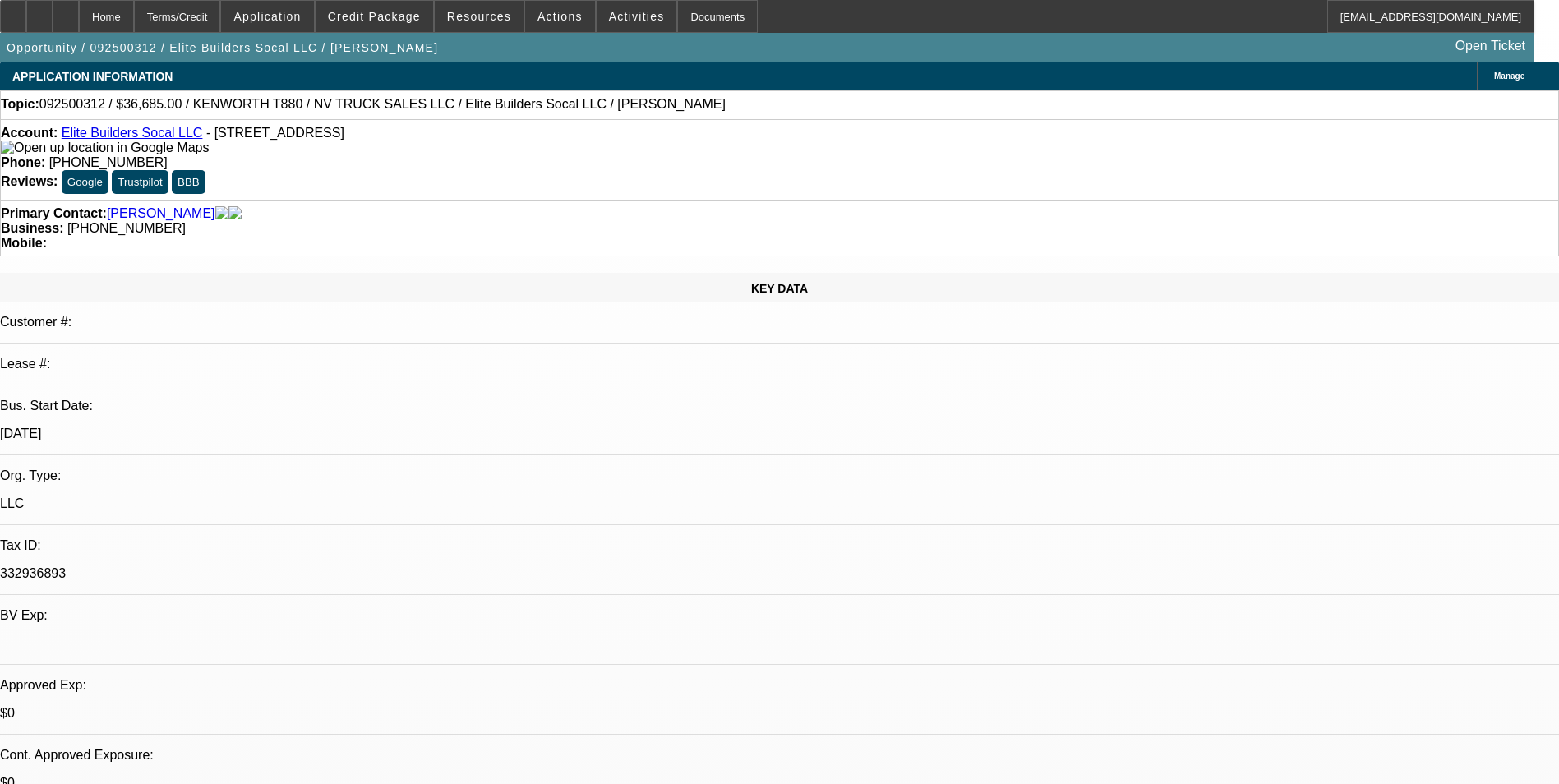
select select "0"
select select "2"
select select "0.1"
select select "4"
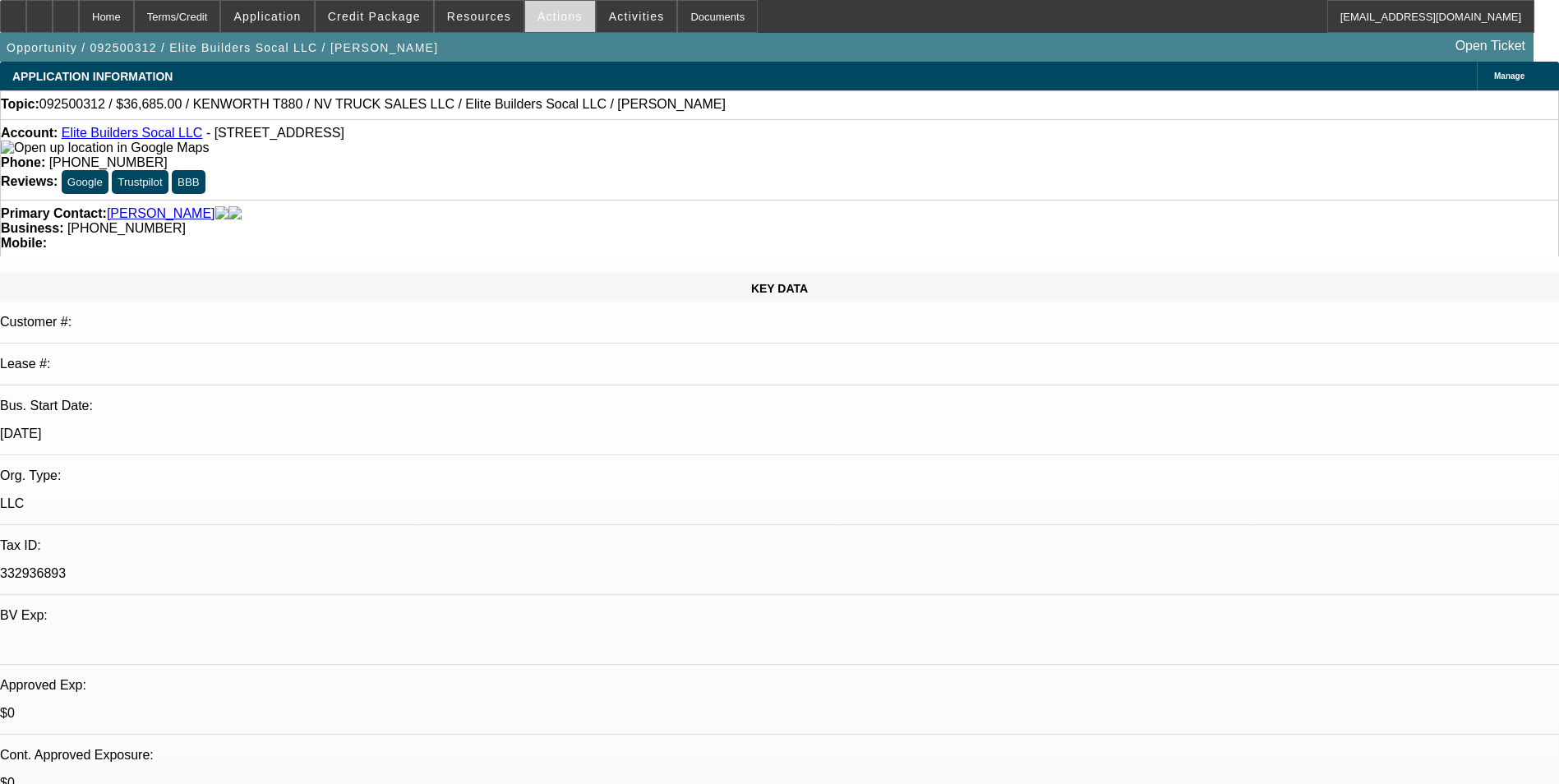
drag, startPoint x: 536, startPoint y: 10, endPoint x: 545, endPoint y: 17, distance: 11.4
click at [538, 10] on span "Actions" at bounding box center [560, 16] width 45 height 14
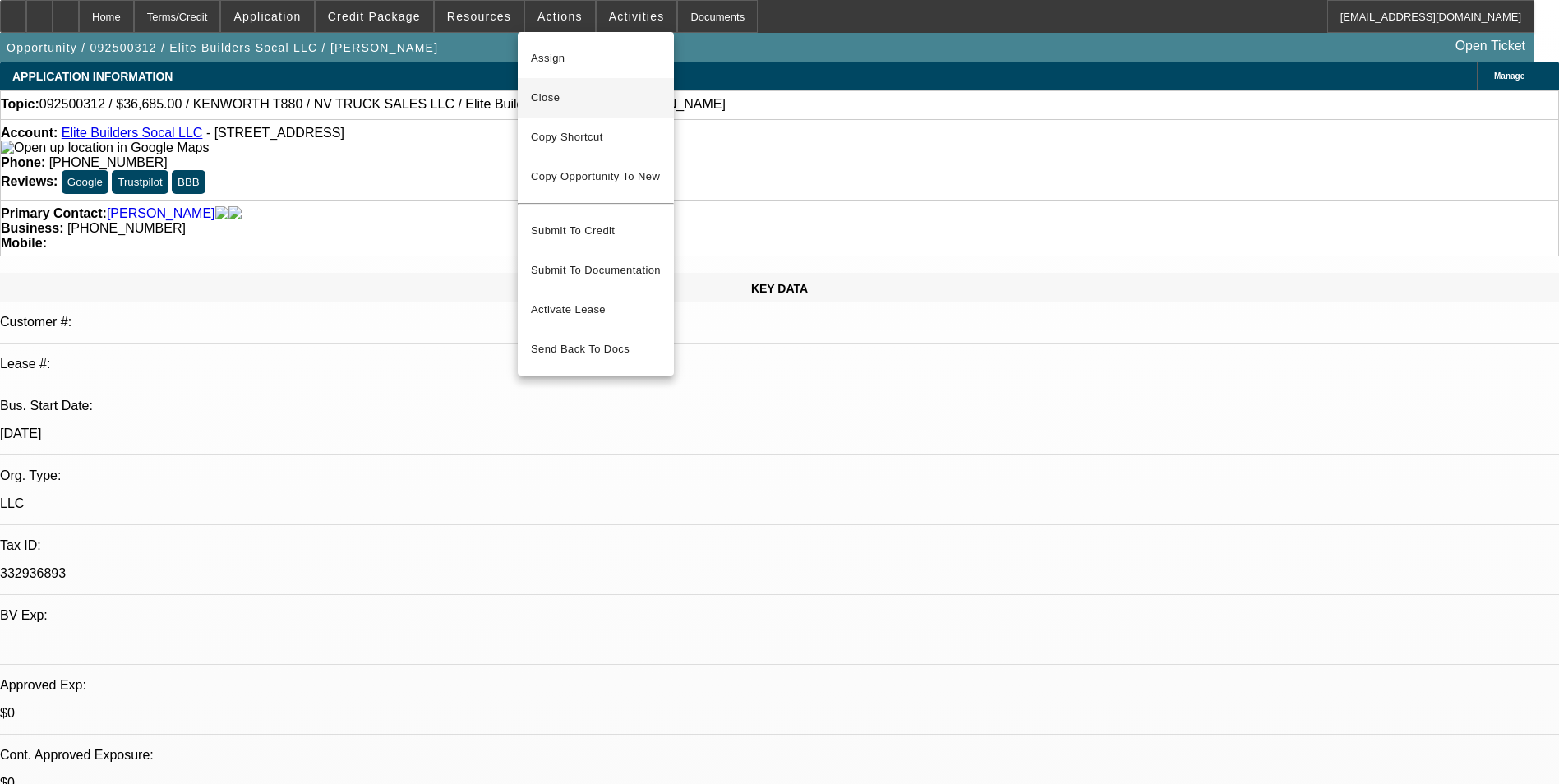
click at [582, 99] on span "Close" at bounding box center [596, 98] width 130 height 20
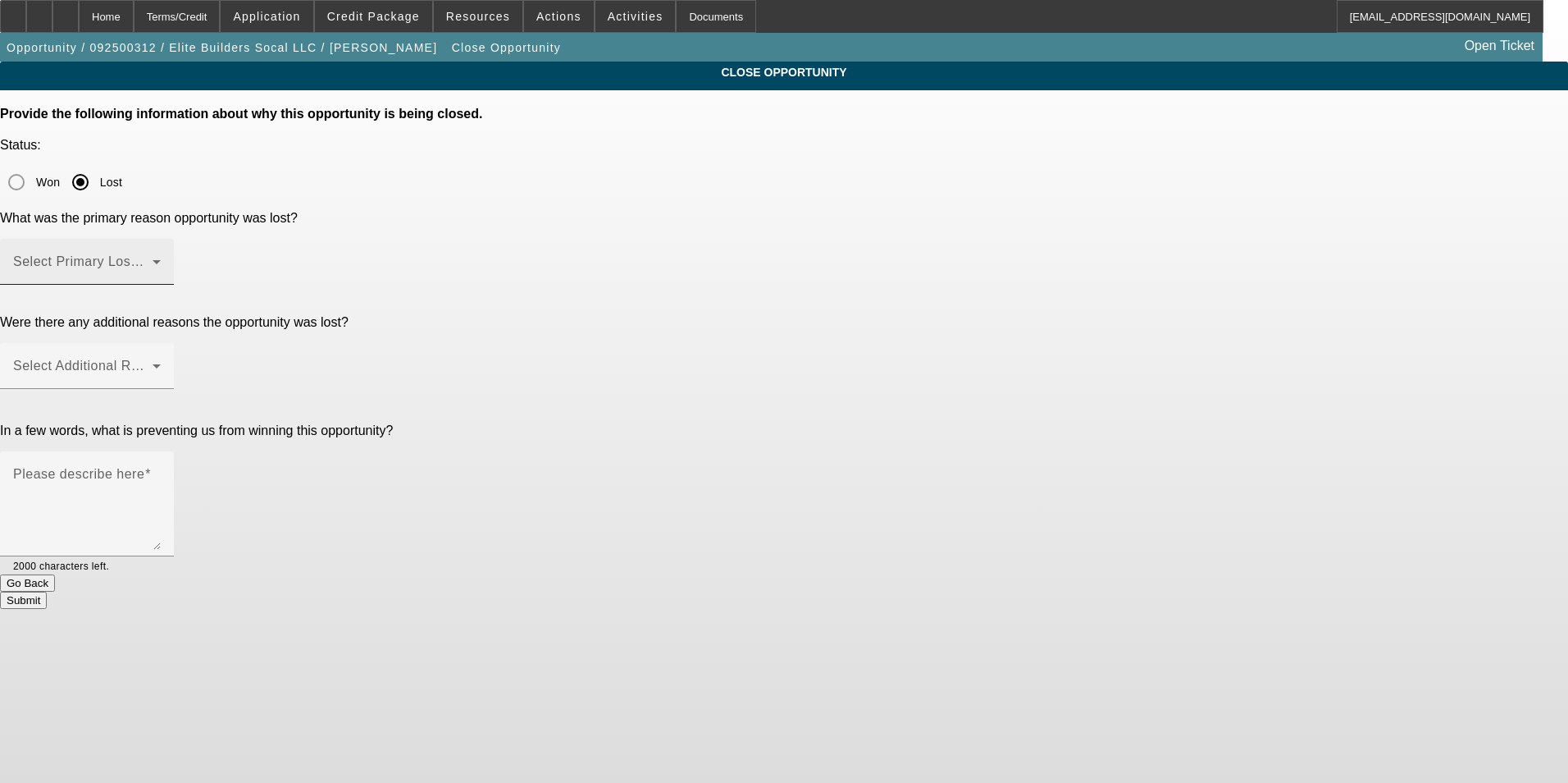
click at [153, 259] on span at bounding box center [83, 269] width 139 height 20
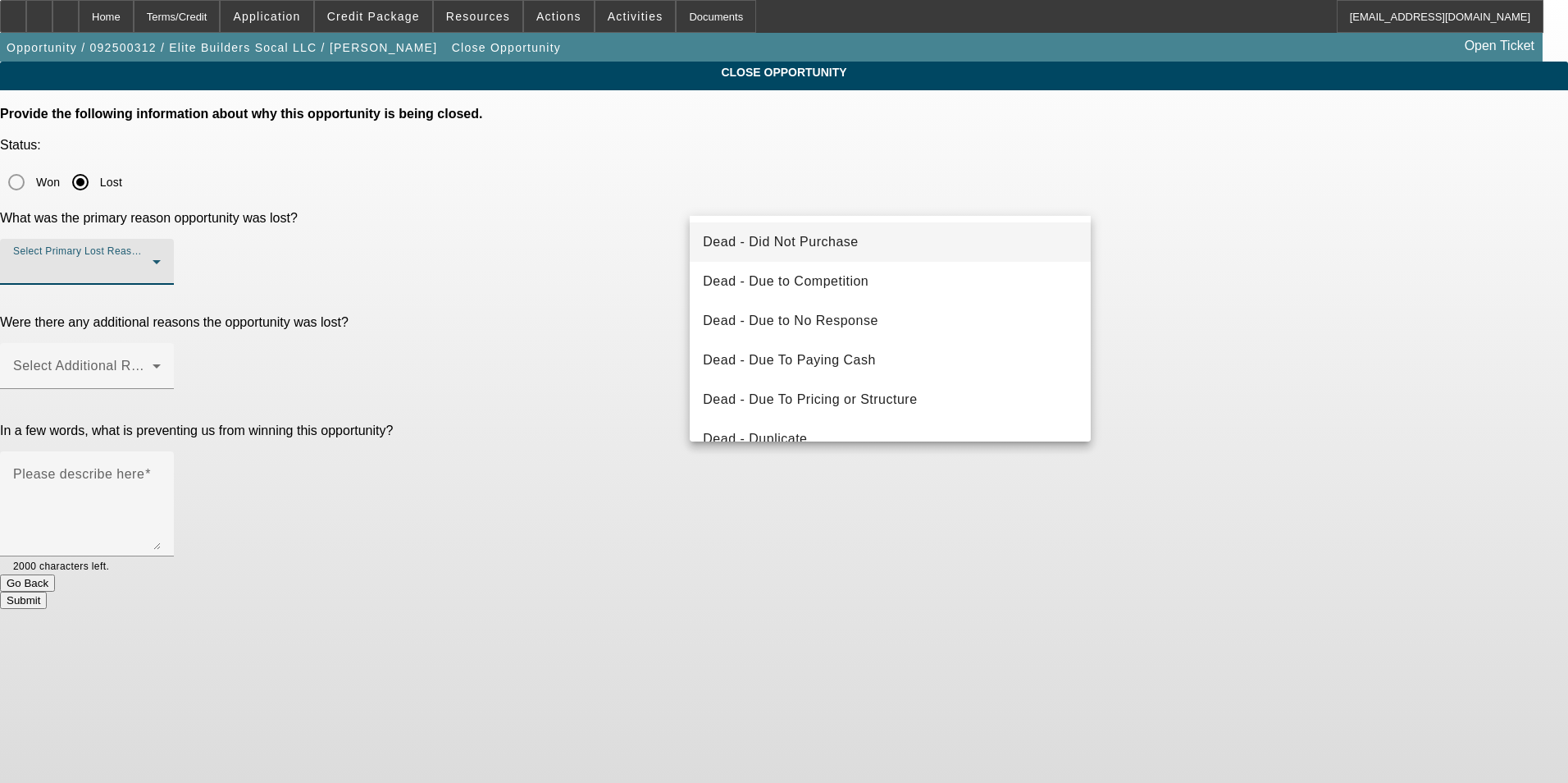
click at [142, 14] on div at bounding box center [784, 391] width 1568 height 783
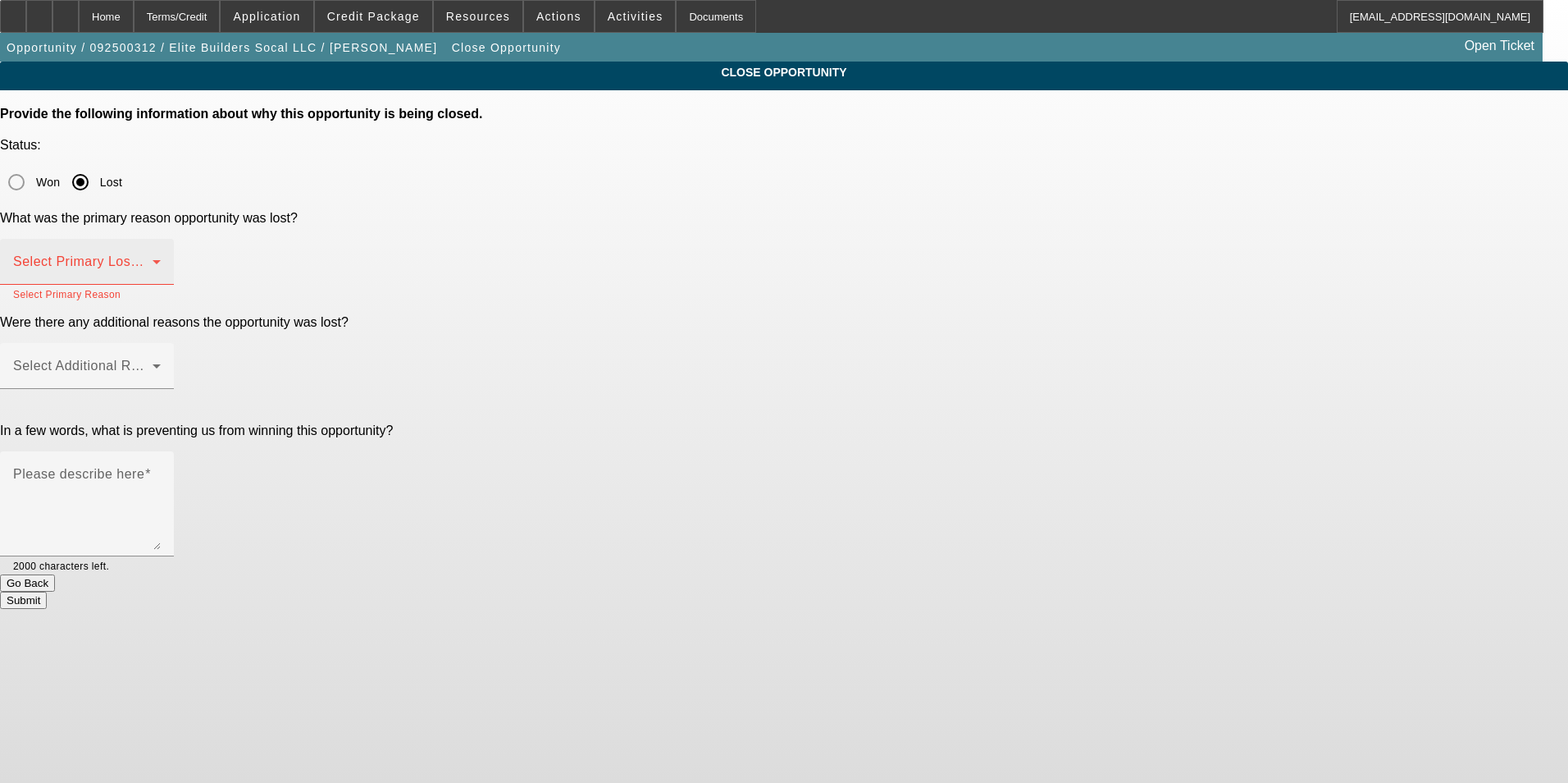
click at [186, 254] on mat-label "Select Primary Lost Reason" at bounding box center [100, 262] width 173 height 14
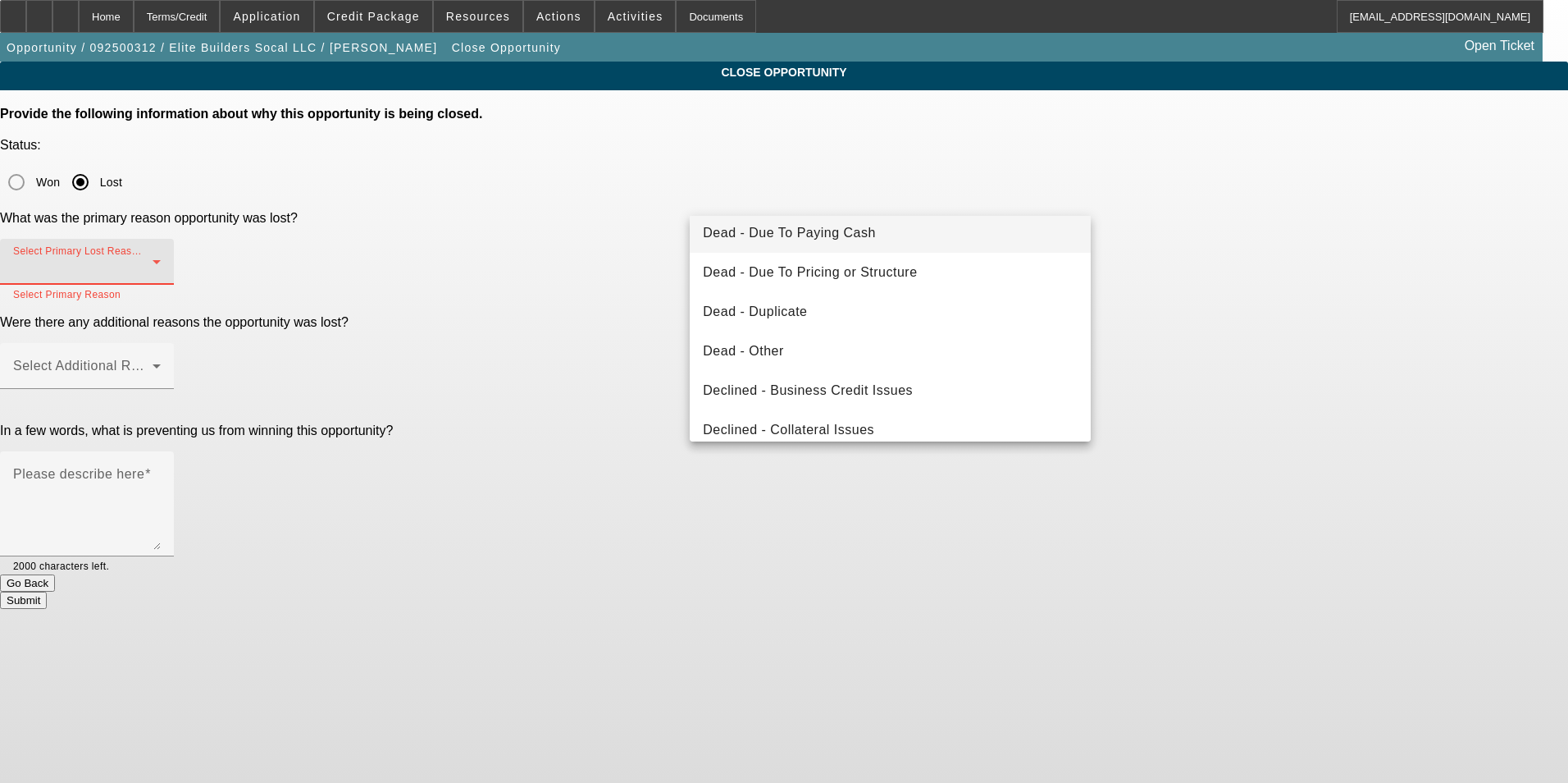
scroll to position [221, 0]
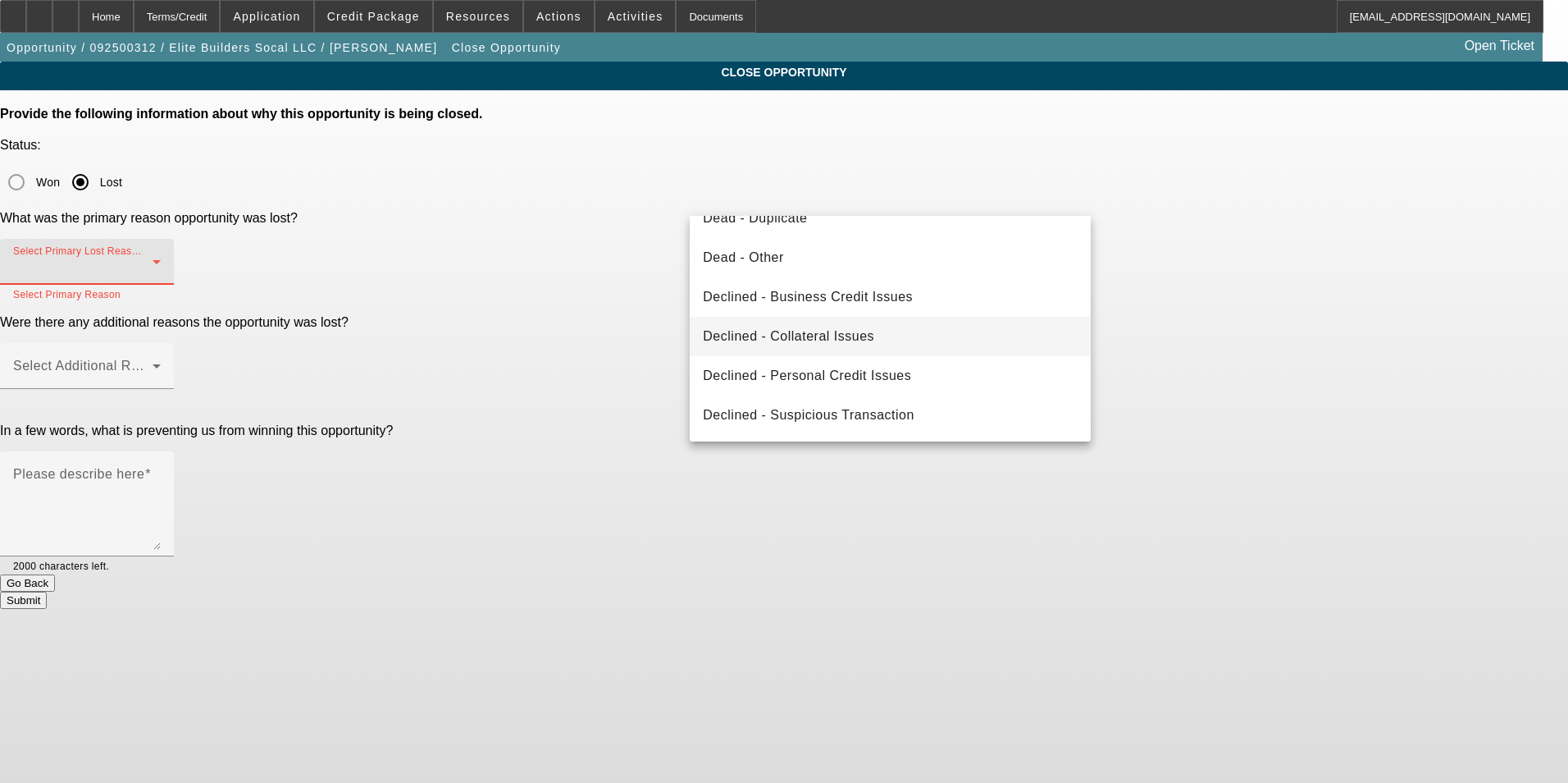
click at [897, 334] on mat-option "Declined - Collateral Issues" at bounding box center [890, 336] width 401 height 40
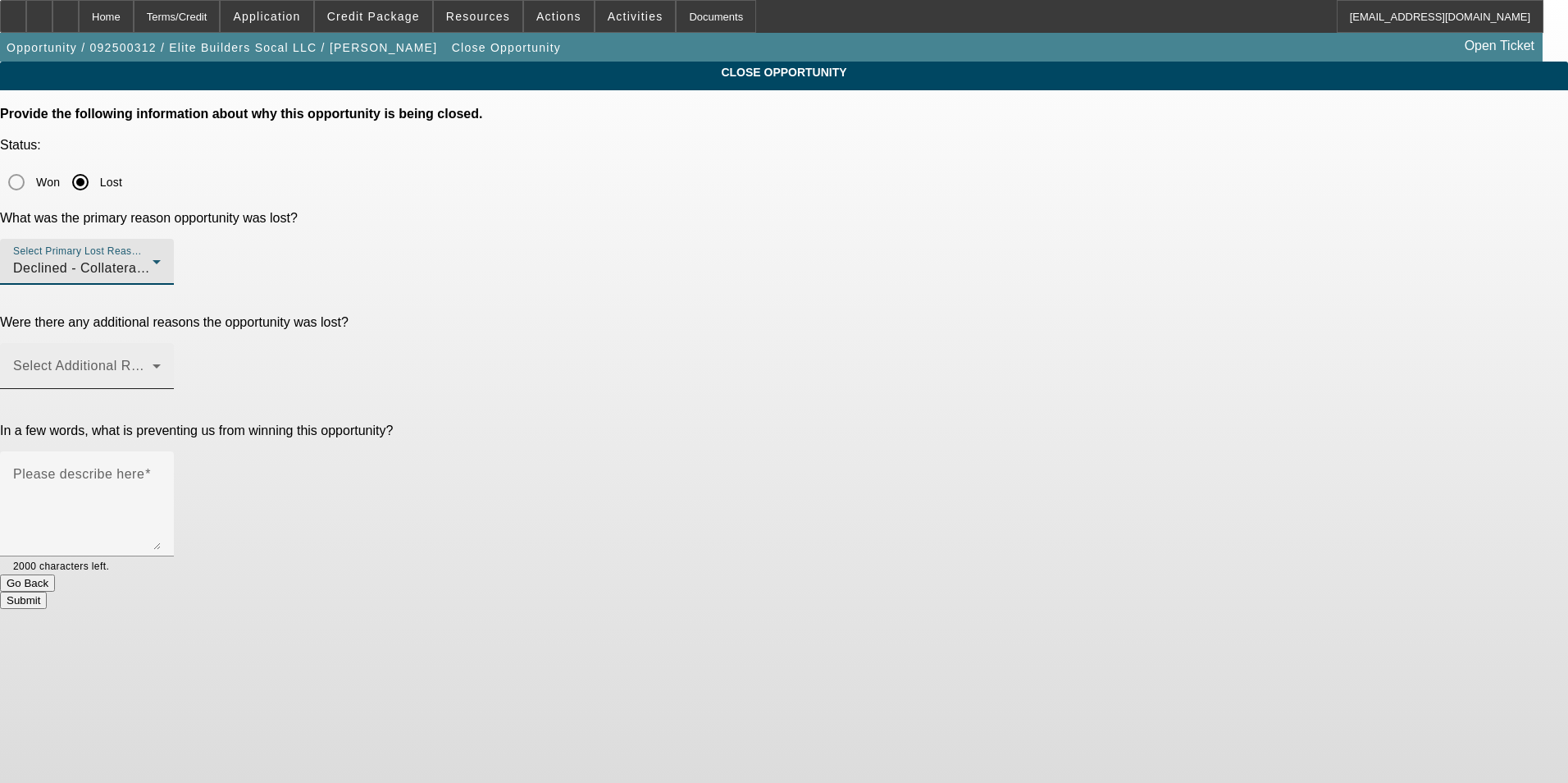
click at [153, 362] on span at bounding box center [83, 372] width 139 height 20
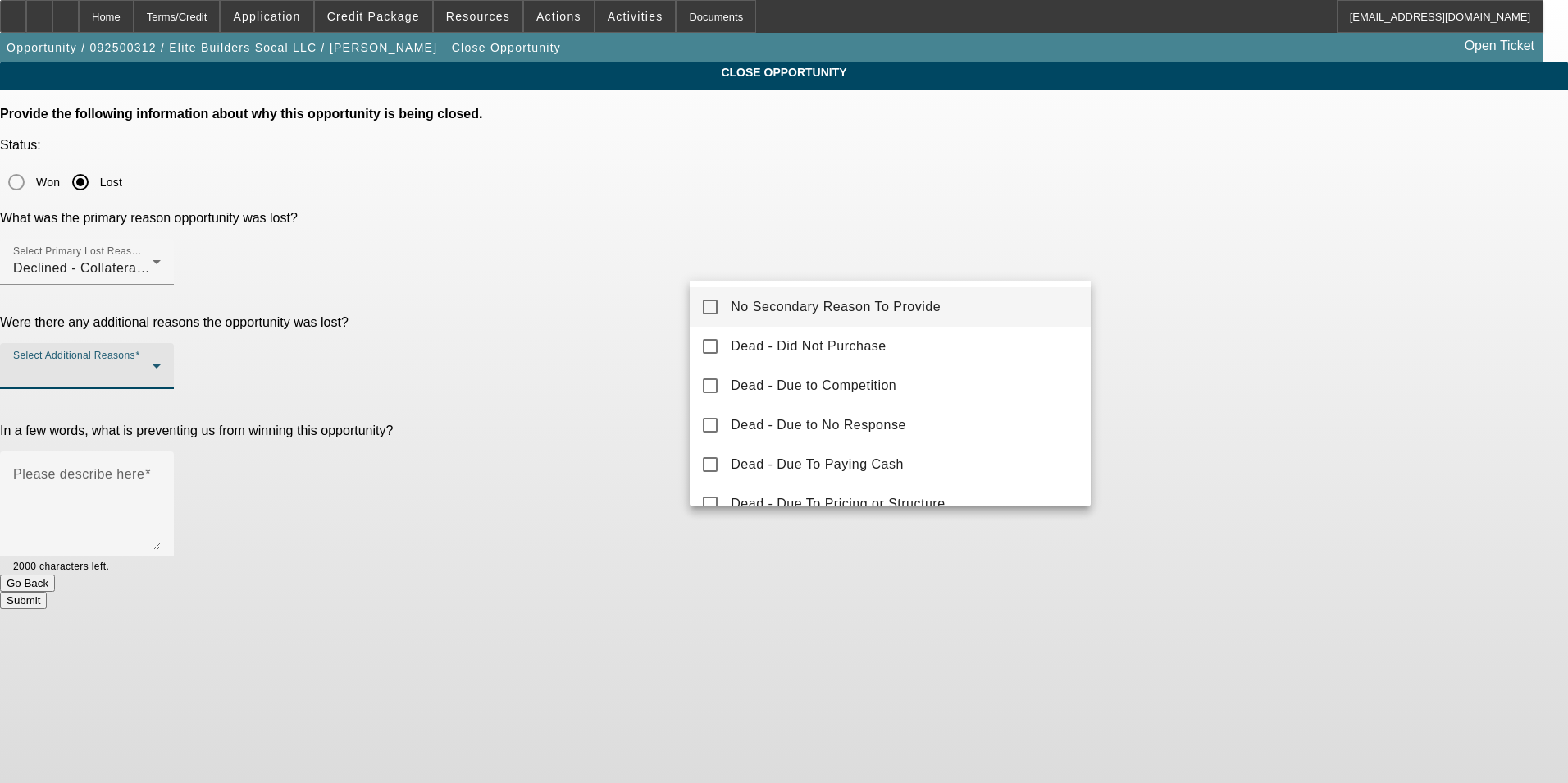
click at [873, 306] on span "No Secondary Reason To Provide" at bounding box center [836, 307] width 210 height 20
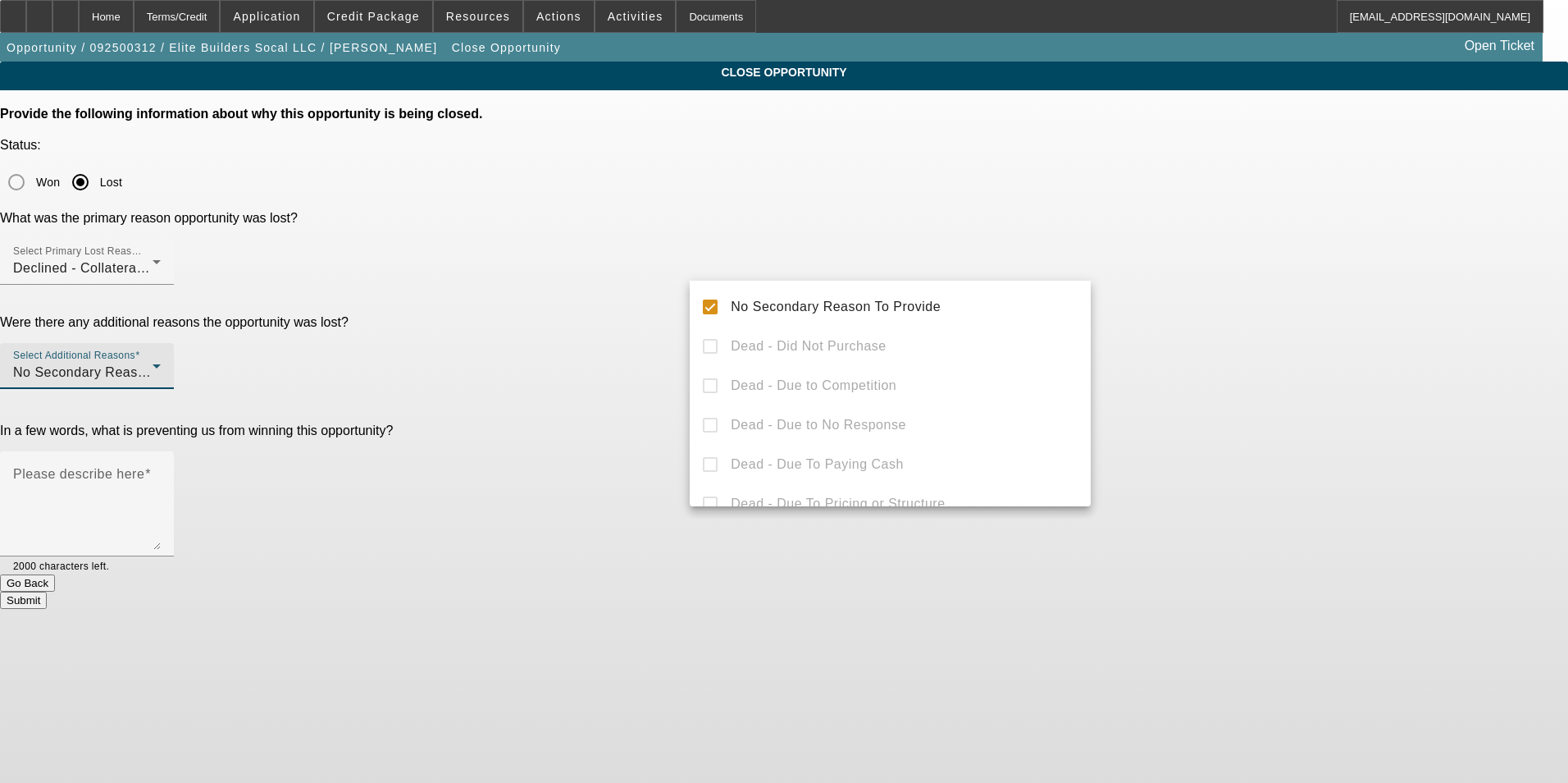
click at [1305, 355] on div at bounding box center [784, 391] width 1568 height 783
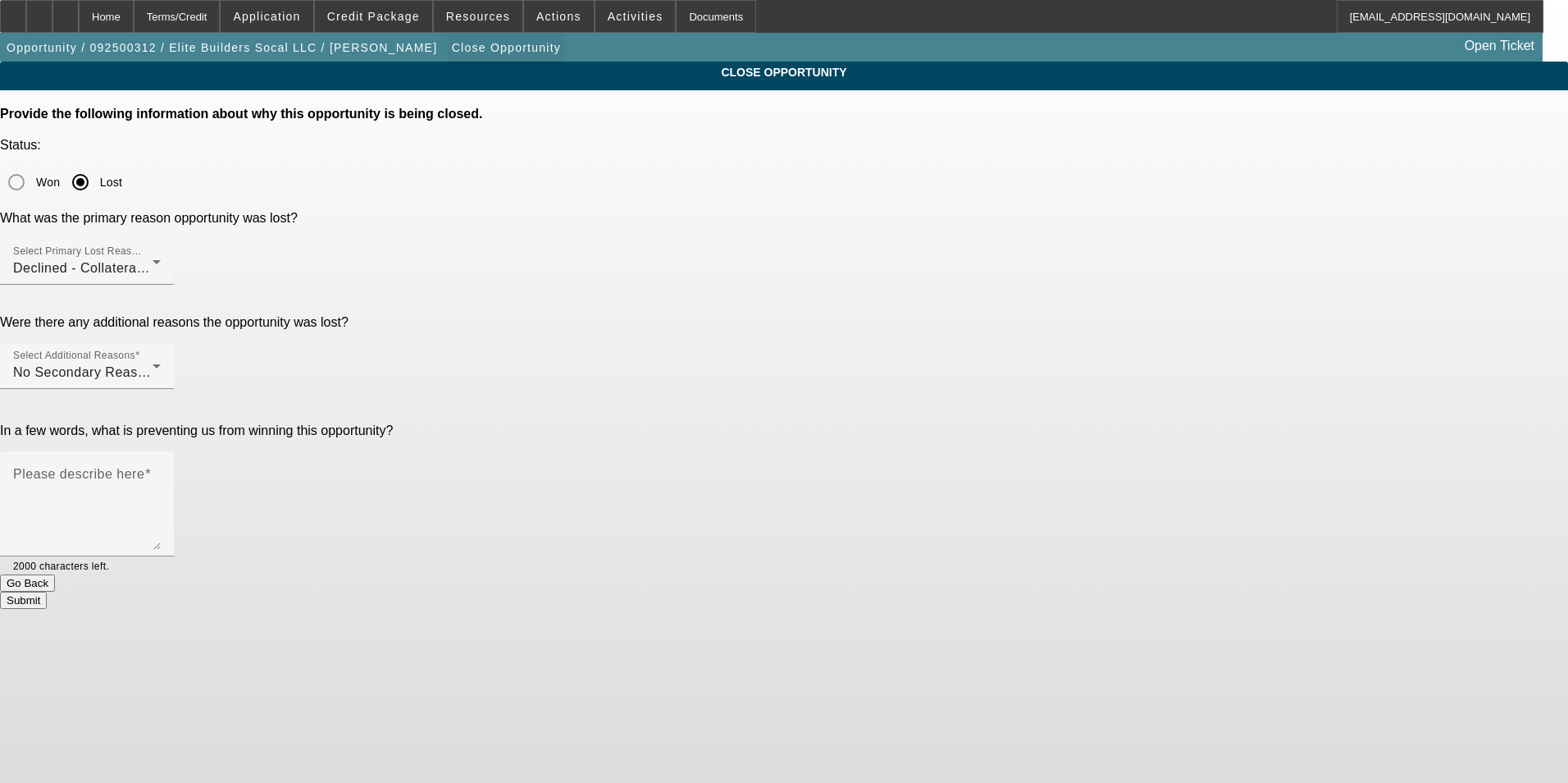
click at [447, 32] on span "button" at bounding box center [506, 48] width 118 height 40
click at [390, 13] on span "Credit Package" at bounding box center [373, 16] width 93 height 13
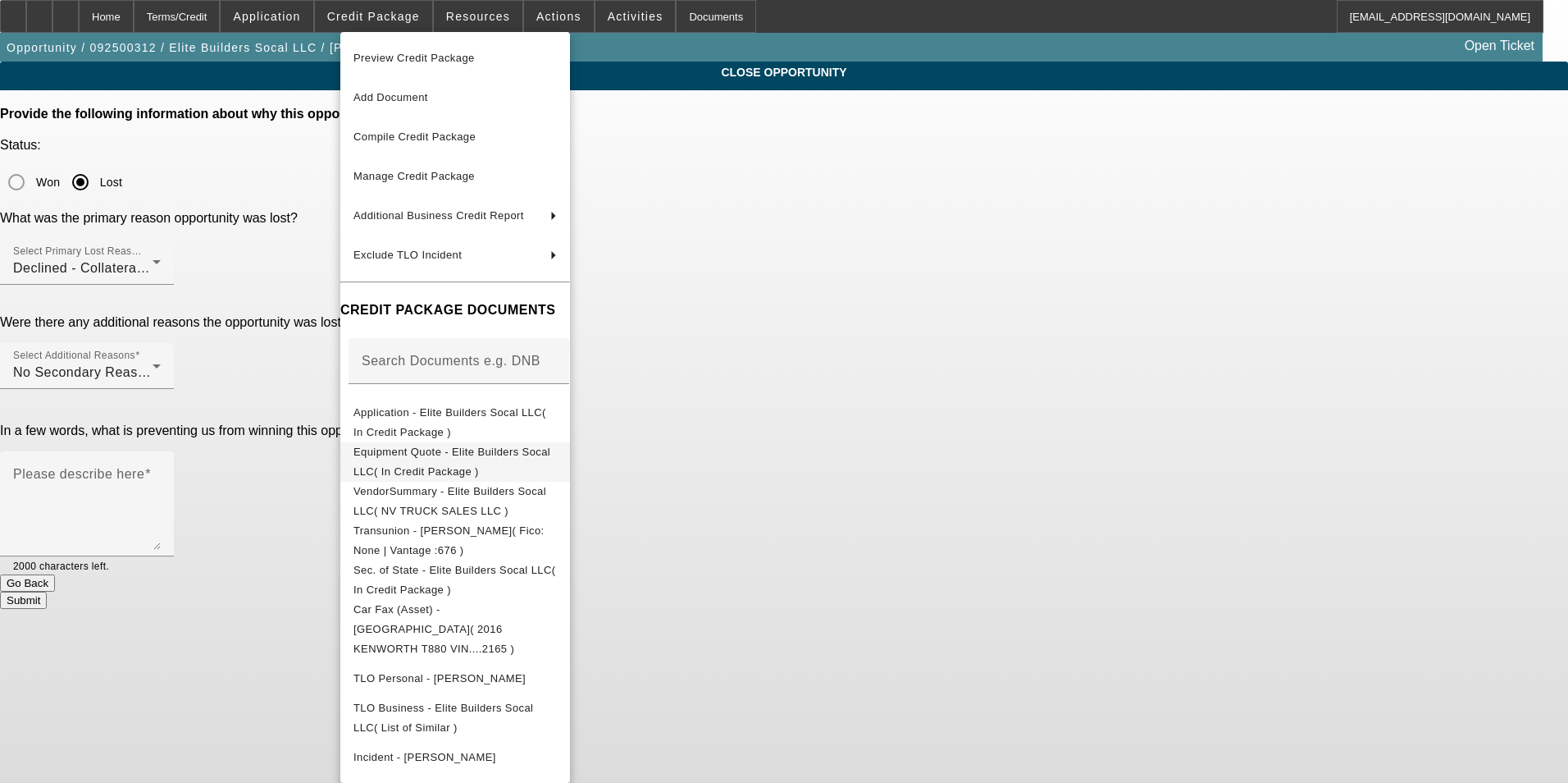
click at [454, 453] on span "Equipment Quote - Elite Builders Socal LLC( In Credit Package )" at bounding box center [451, 462] width 197 height 32
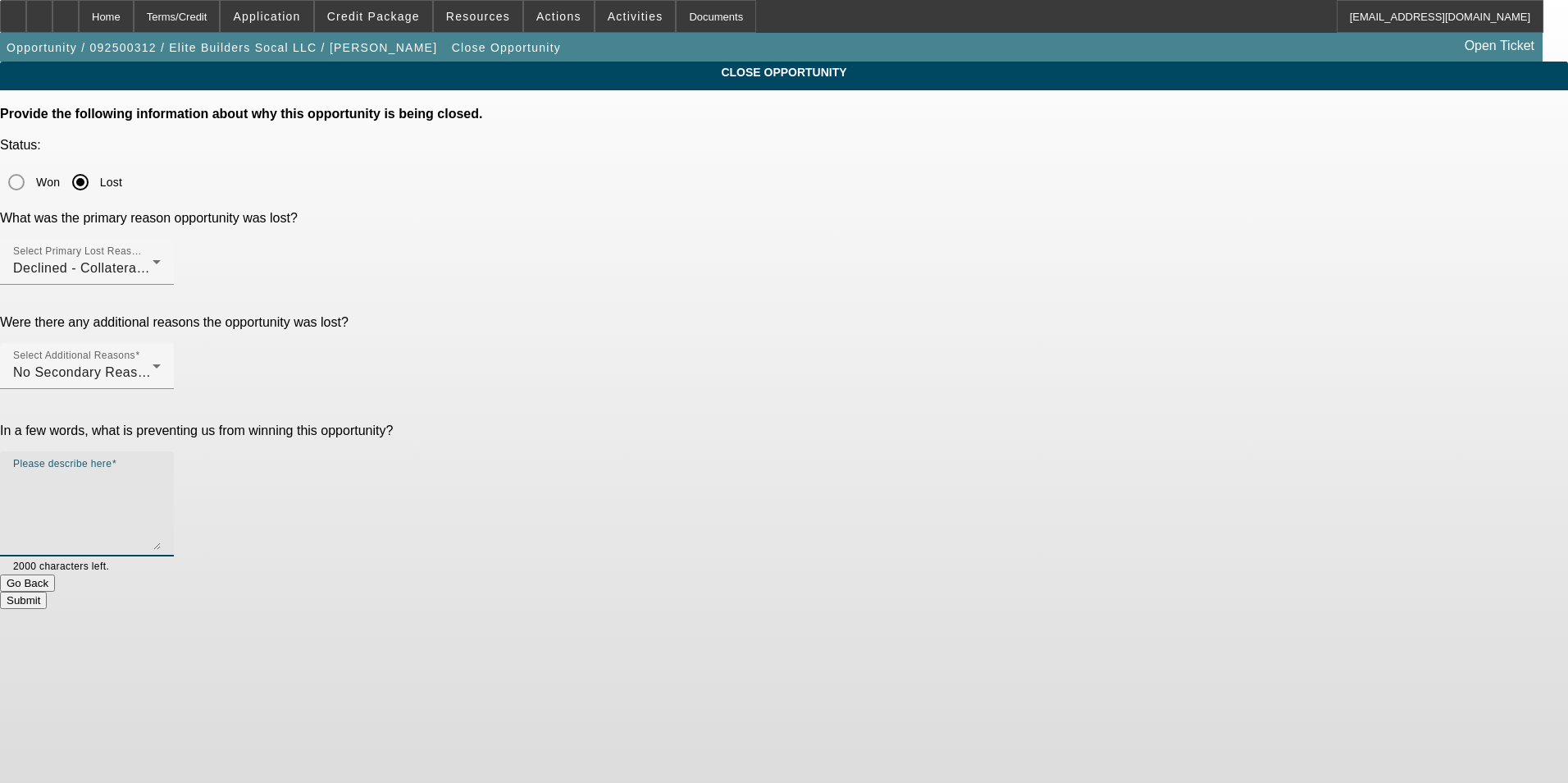
click at [161, 471] on textarea "Please describe here" at bounding box center [87, 511] width 147 height 79
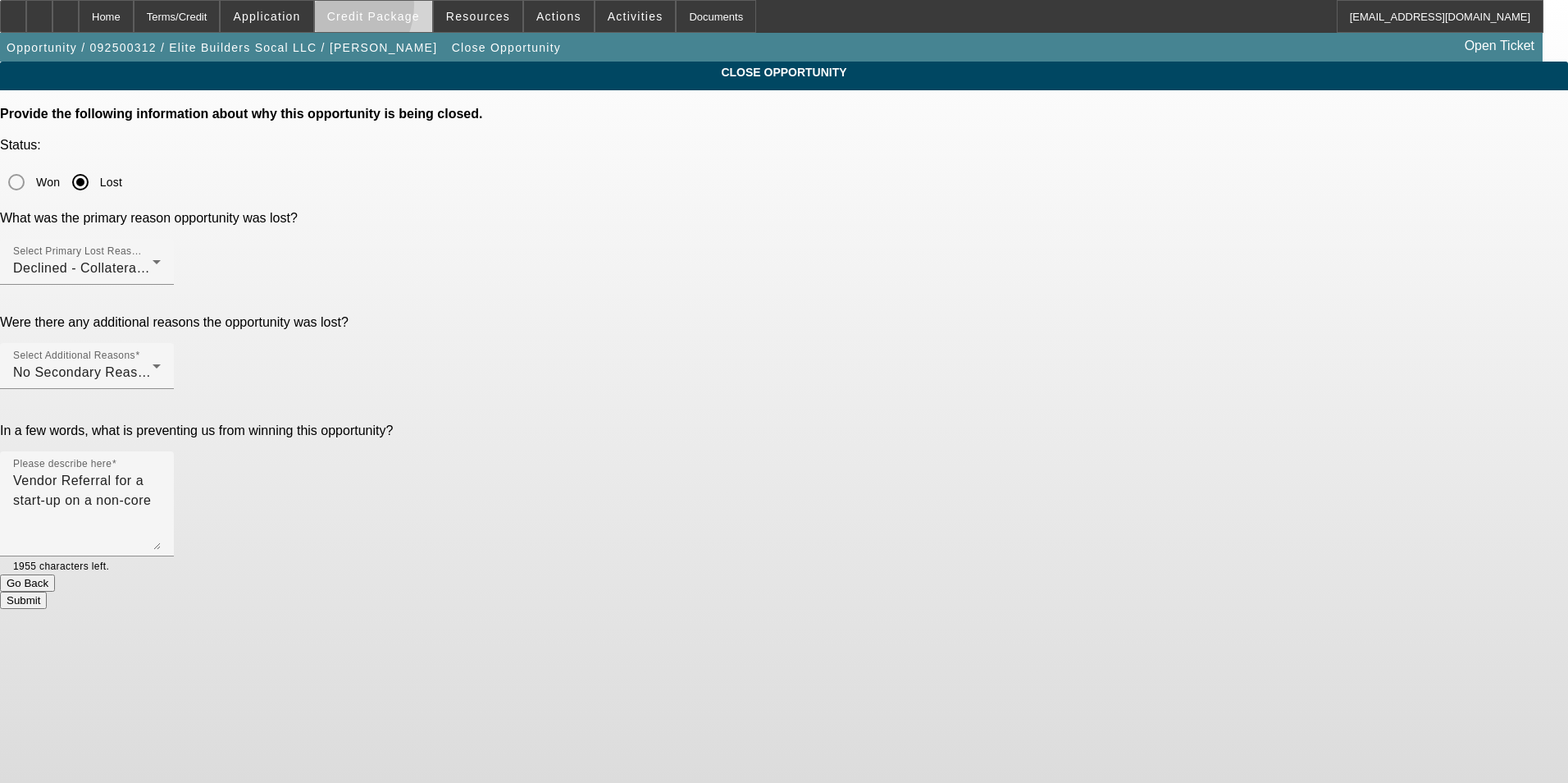
click at [359, 9] on span at bounding box center [373, 16] width 118 height 40
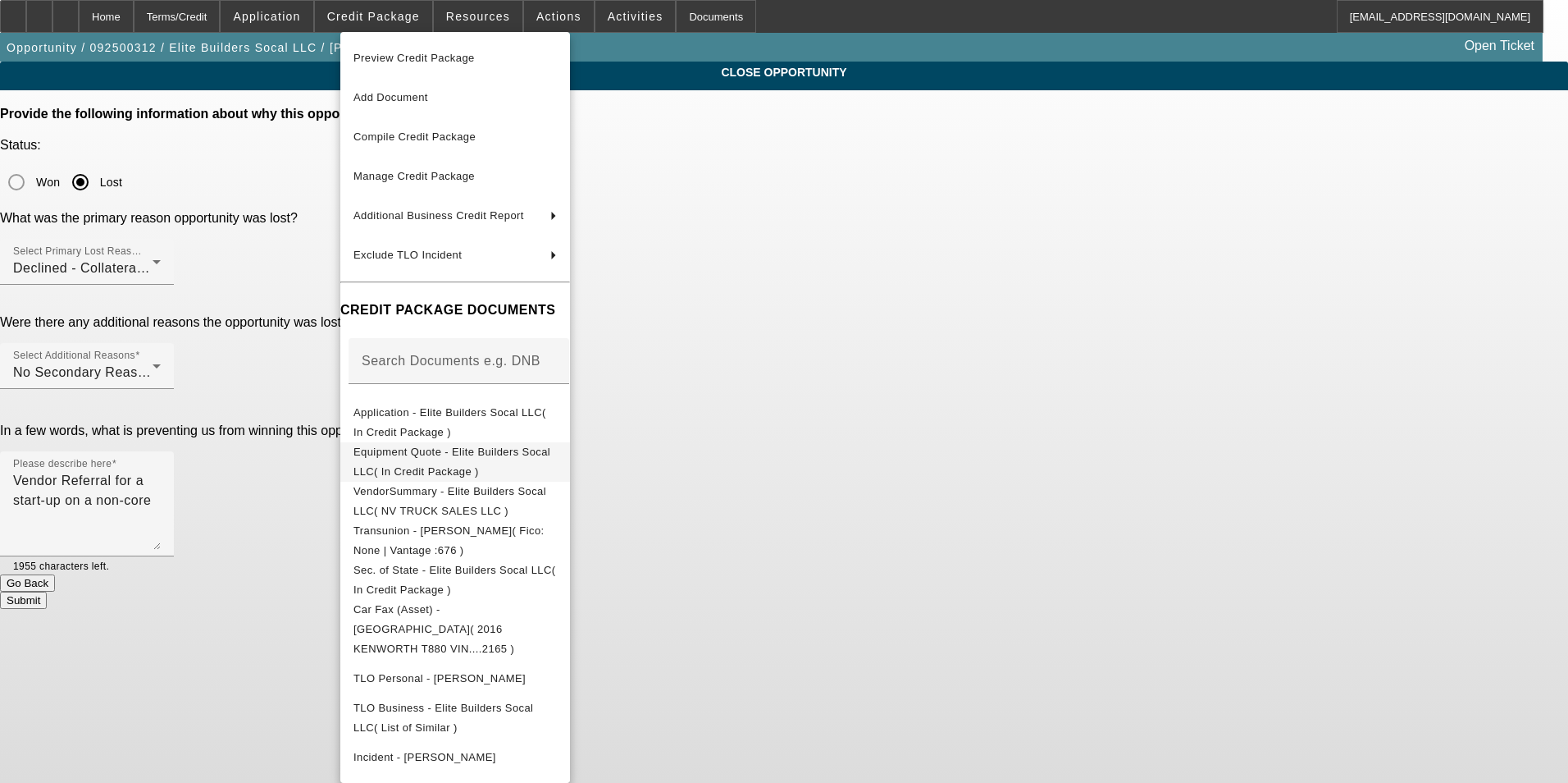
click at [527, 459] on span "Equipment Quote - Elite Builders Socal LLC( In Credit Package )" at bounding box center [451, 462] width 197 height 32
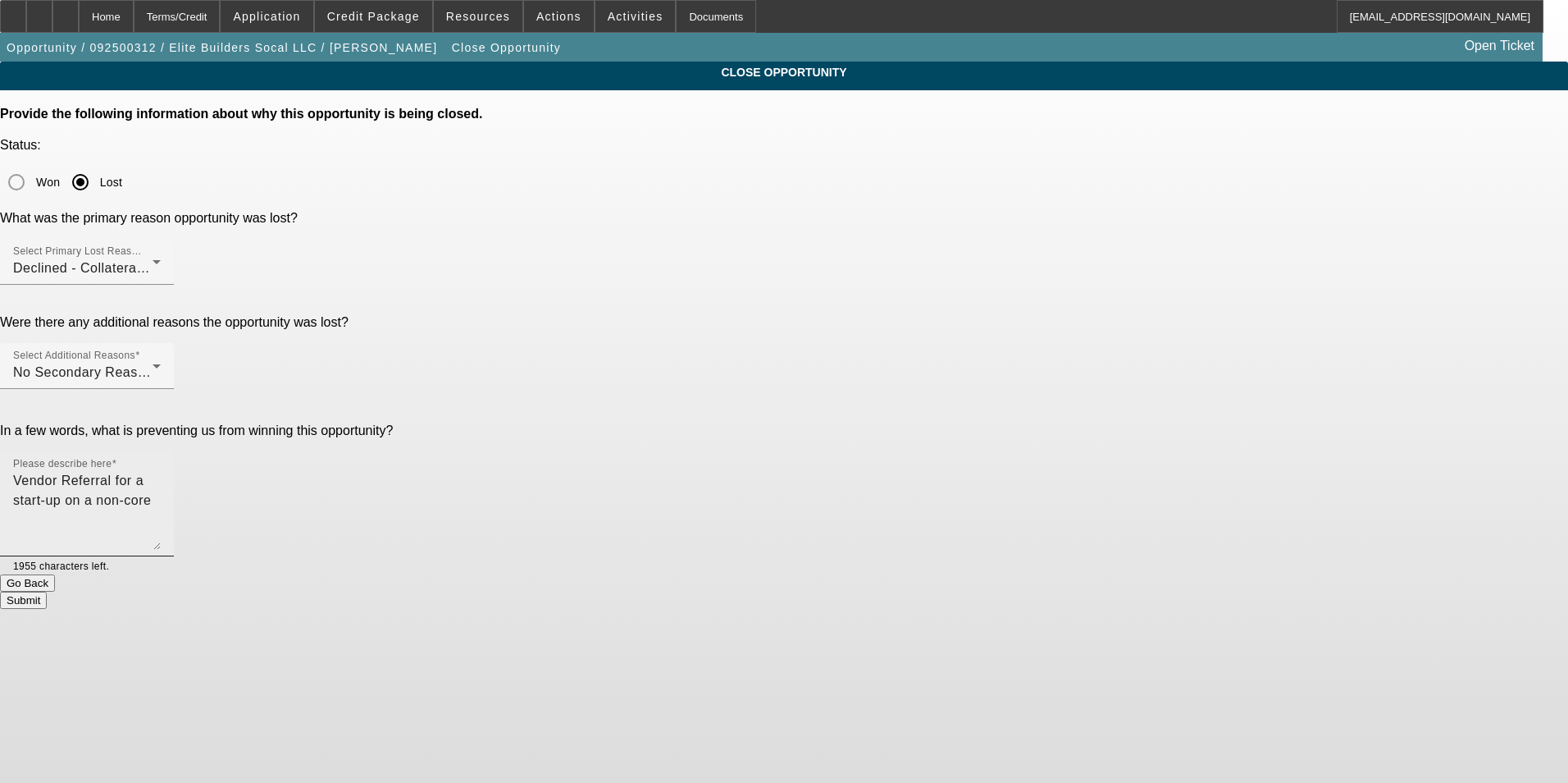
click at [161, 471] on textarea "Vendor Referral for a start-up on a non-core" at bounding box center [87, 511] width 147 height 79
drag, startPoint x: 1056, startPoint y: 351, endPoint x: 967, endPoint y: 325, distance: 92.7
click at [161, 471] on textarea "Vendor Referral for a start-up on a non-core sleeper cab. The industry, truck, …" at bounding box center [87, 511] width 147 height 79
type textarea "Vendor Referral for a start-up on a non-core sleeper cab with high miles. We to…"
click at [47, 592] on button "Submit" at bounding box center [23, 600] width 47 height 17
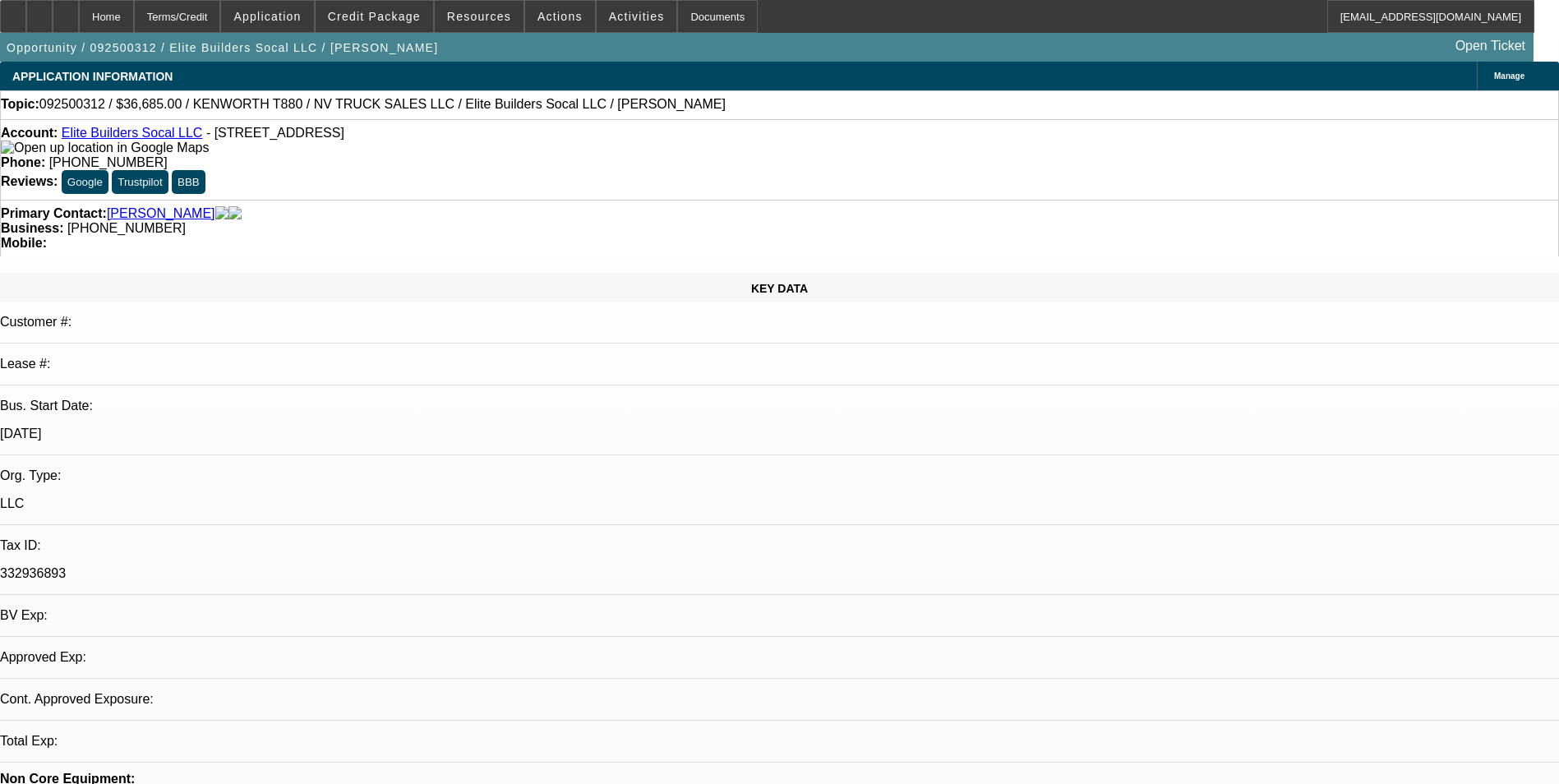
select select "0"
select select "2"
select select "0.1"
select select "4"
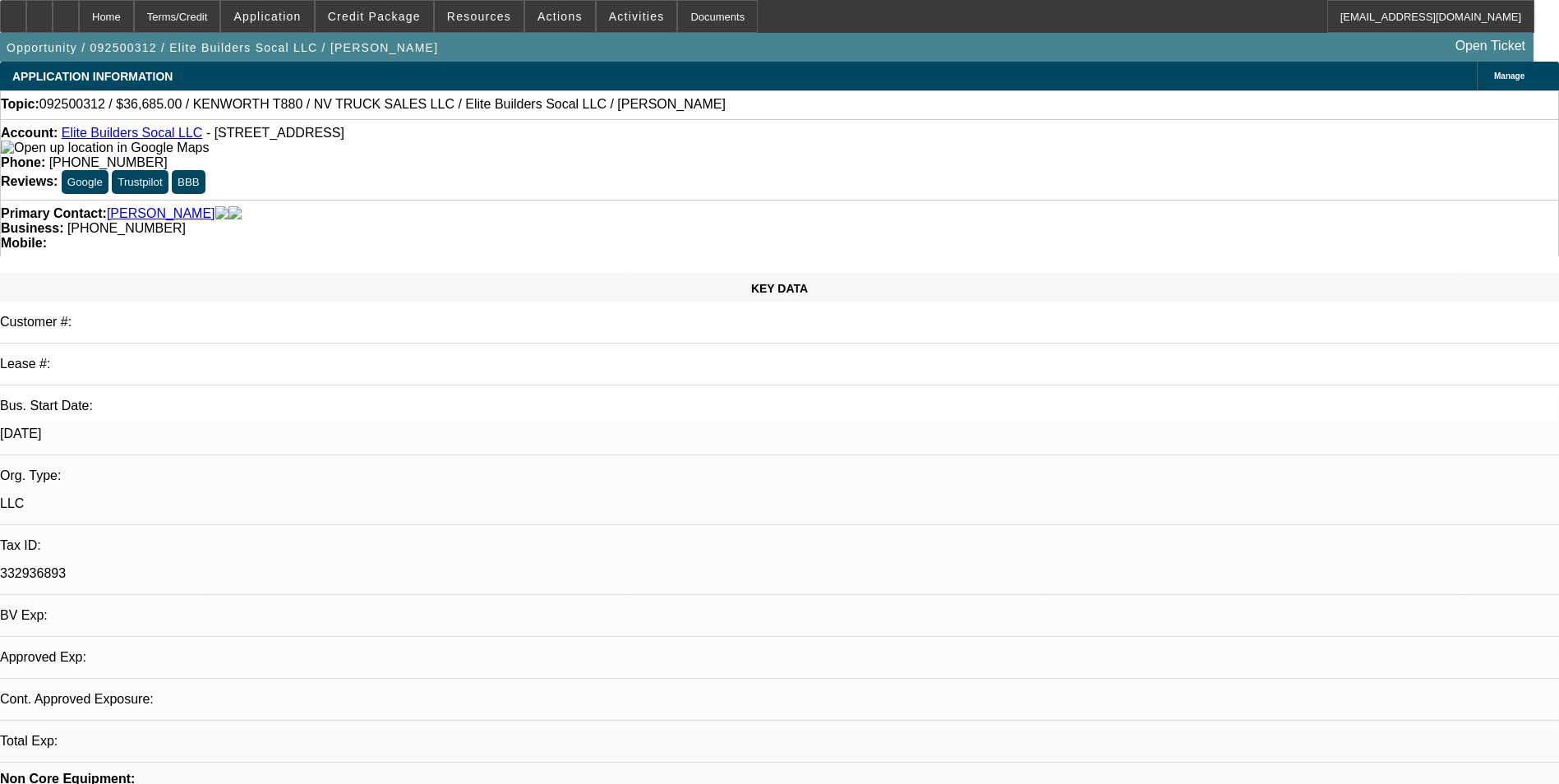
select select "0"
select select "2"
select select "0.1"
select select "1"
select select "2"
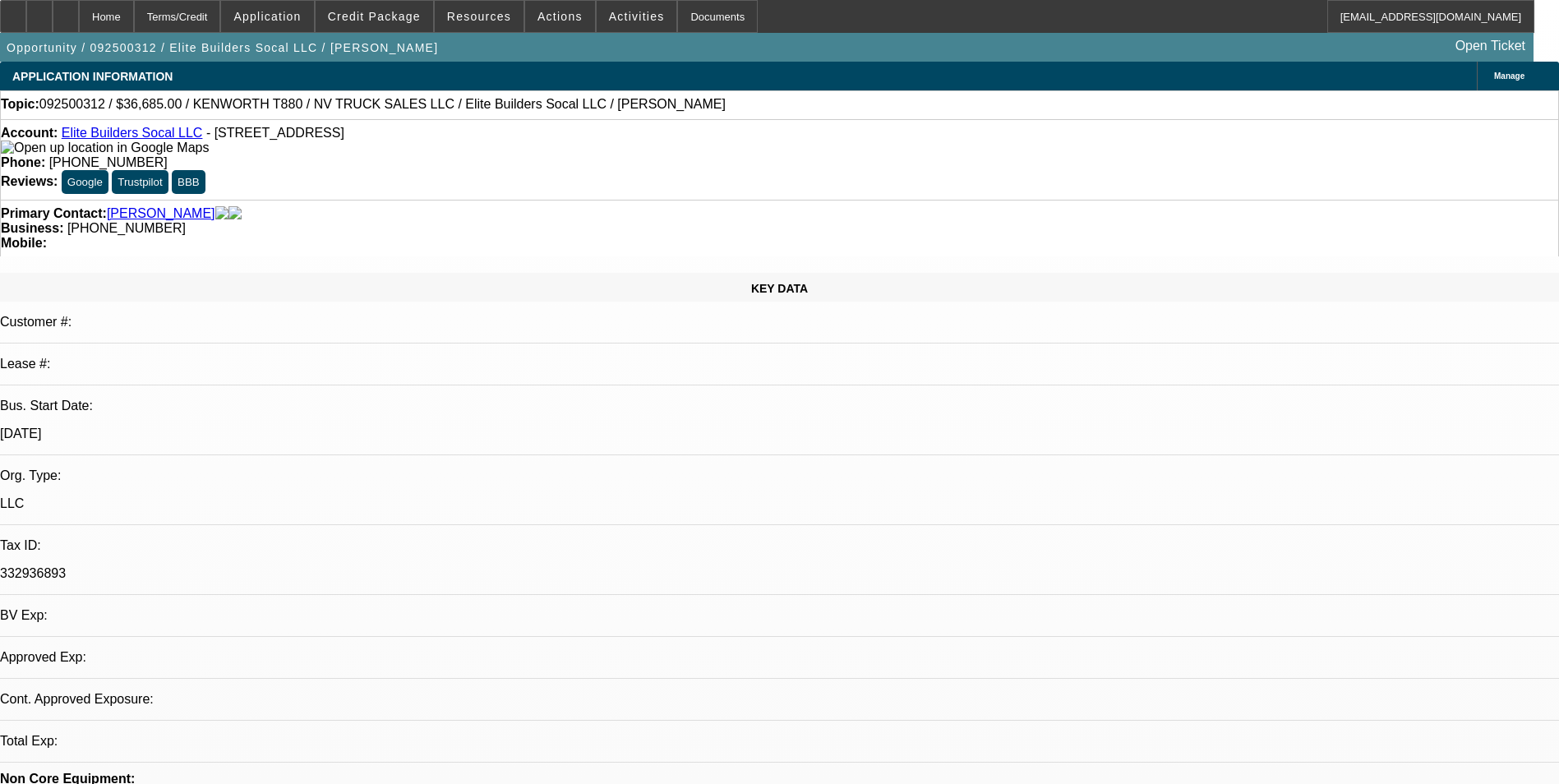
select select "4"
